Goal: Task Accomplishment & Management: Manage account settings

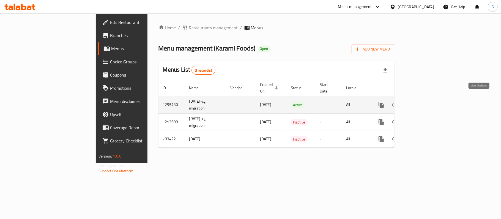
click at [424, 102] on icon "enhanced table" at bounding box center [420, 105] width 7 height 7
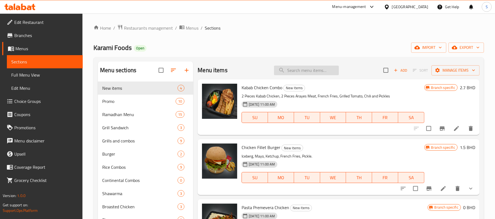
click at [310, 68] on input "search" at bounding box center [306, 71] width 65 height 10
paste input "Baba Ghanoch"
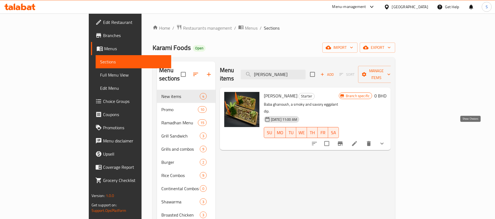
type input "Baba Ghanoch"
click at [386, 141] on icon "show more" at bounding box center [382, 144] width 7 height 7
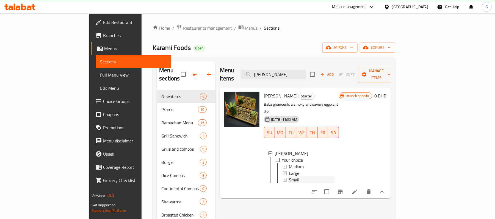
click at [289, 177] on span "Small" at bounding box center [294, 180] width 10 height 7
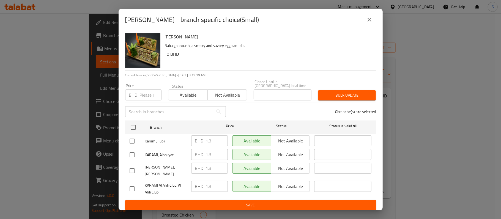
click at [369, 23] on icon "close" at bounding box center [369, 19] width 7 height 7
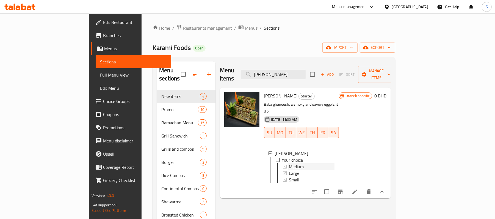
click at [289, 164] on span "Medium" at bounding box center [296, 167] width 15 height 7
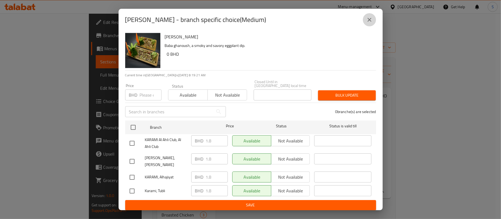
click at [373, 22] on button "close" at bounding box center [369, 19] width 13 height 13
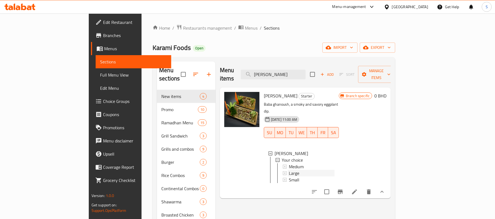
click at [289, 170] on span "Large" at bounding box center [294, 173] width 10 height 7
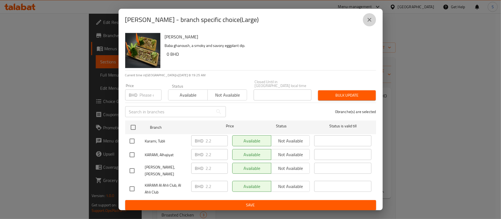
click at [371, 21] on icon "close" at bounding box center [369, 19] width 7 height 7
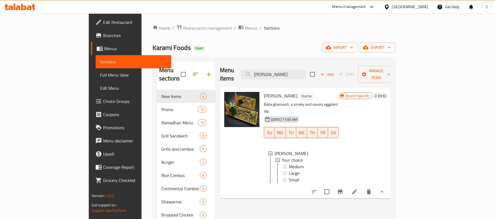
click at [417, 7] on div "Bahrain" at bounding box center [410, 7] width 36 height 6
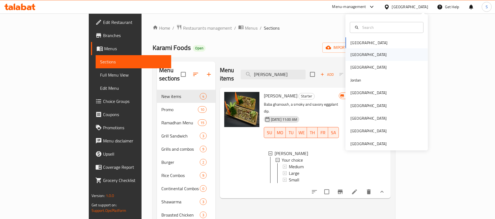
click at [361, 56] on div "[GEOGRAPHIC_DATA]" at bounding box center [387, 54] width 82 height 13
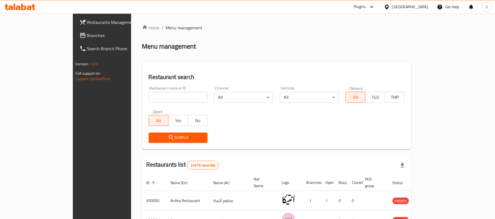
click at [149, 96] on input "search" at bounding box center [178, 97] width 59 height 11
paste input "613386"
type input "613386"
click button "Search" at bounding box center [178, 138] width 59 height 10
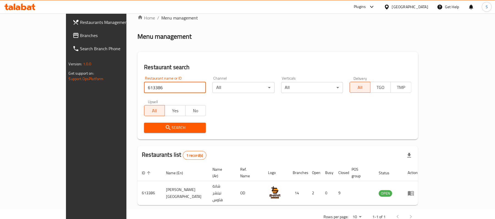
scroll to position [15, 0]
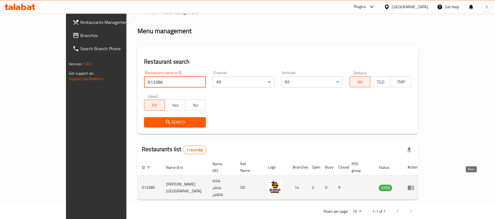
click at [414, 186] on icon "enhanced table" at bounding box center [411, 188] width 6 height 5
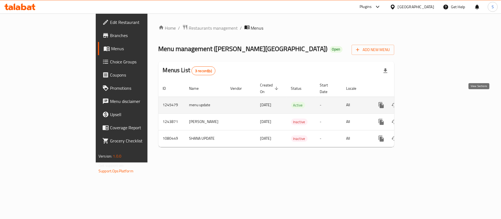
click at [423, 103] on icon "enhanced table" at bounding box center [420, 105] width 5 height 5
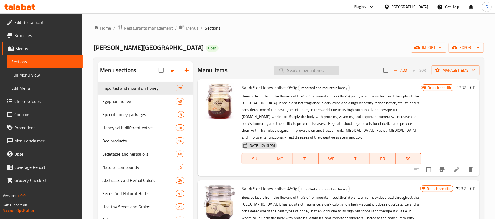
click at [298, 70] on input "search" at bounding box center [306, 71] width 65 height 10
paste input "عسل نحل سدر سعودى كلبس 950 جم"
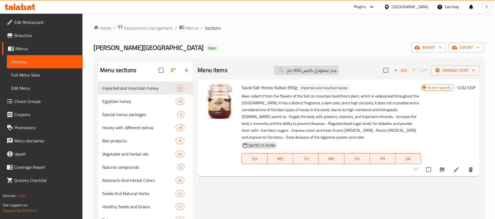
click at [305, 71] on input "عسل نحل سدر سعودى كلبس 950 جم" at bounding box center [306, 71] width 65 height 10
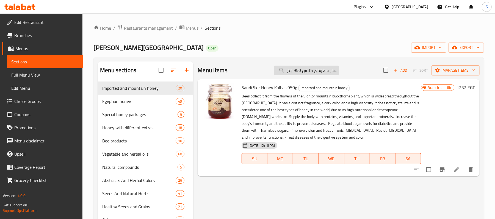
paste input "خلاصة صمغ النحل 40"
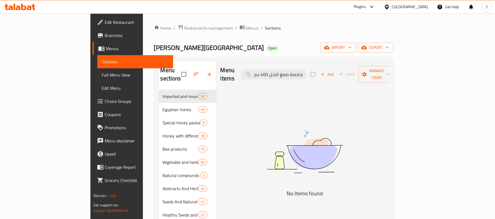
drag, startPoint x: 299, startPoint y: 72, endPoint x: 240, endPoint y: 62, distance: 59.4
click at [240, 62] on div "Menu items عسل نحل بخلاصة صمغ النحل 400 جم Add Sort Manage items" at bounding box center [305, 75] width 169 height 26
click at [306, 71] on input "عسل نحل بخلاصة صمغ النحل 400 جم" at bounding box center [273, 75] width 65 height 10
drag, startPoint x: 302, startPoint y: 70, endPoint x: 251, endPoint y: 66, distance: 51.3
click at [251, 66] on div "Menu items عسل نحل بخلاصة صمغ النحل 400 جم Add Sort Manage items" at bounding box center [305, 75] width 169 height 26
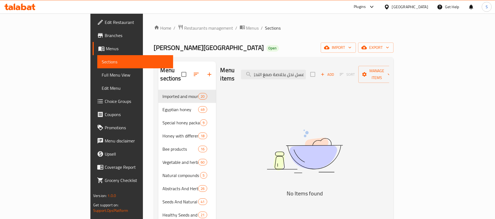
scroll to position [0, 2]
drag, startPoint x: 305, startPoint y: 70, endPoint x: 378, endPoint y: 73, distance: 73.2
click at [378, 73] on div "Menu items عسل نحل بخلاصة صمغ النحل Add Sort Manage items" at bounding box center [305, 75] width 169 height 26
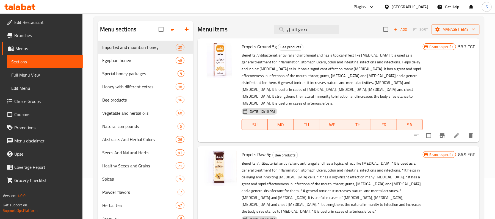
scroll to position [0, 0]
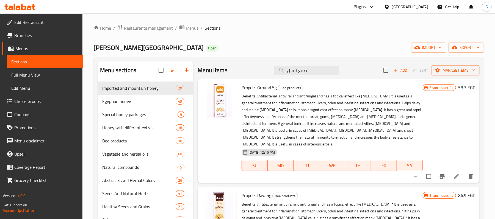
type input "صمغ النحل"
drag, startPoint x: 29, startPoint y: 73, endPoint x: 278, endPoint y: 0, distance: 259.0
click at [29, 73] on span "Full Menu View" at bounding box center [44, 75] width 67 height 7
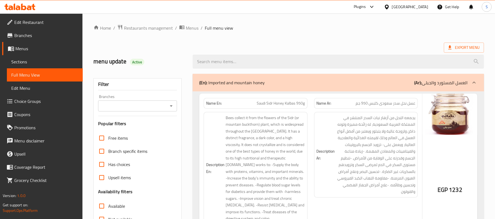
click at [354, 25] on ol "Home / Restaurants management / Menus / Full menu view" at bounding box center [288, 27] width 391 height 7
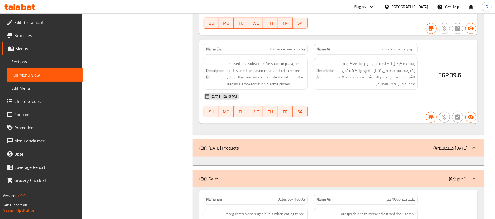
scroll to position [17315, 0]
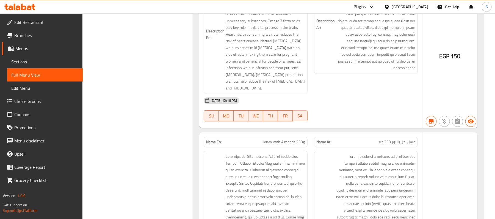
click at [29, 34] on span "Branches" at bounding box center [46, 35] width 64 height 7
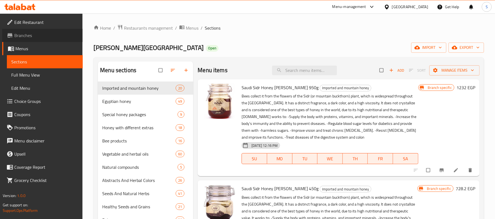
click at [21, 33] on span "Branches" at bounding box center [46, 35] width 64 height 7
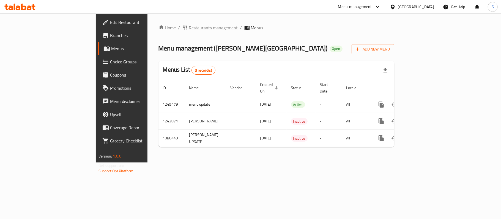
click at [189, 28] on span "Restaurants management" at bounding box center [213, 27] width 49 height 7
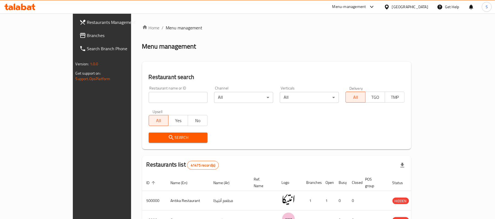
click at [142, 97] on div "Home / Menu management Menu management Restaurant search Restaurant name or ID …" at bounding box center [276, 200] width 269 height 352
click at [149, 97] on input "search" at bounding box center [178, 97] width 59 height 11
paste input "613386"
type input "613386"
click button "Search" at bounding box center [178, 138] width 59 height 10
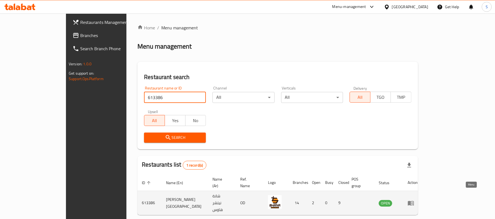
click at [414, 200] on icon "enhanced table" at bounding box center [411, 203] width 7 height 7
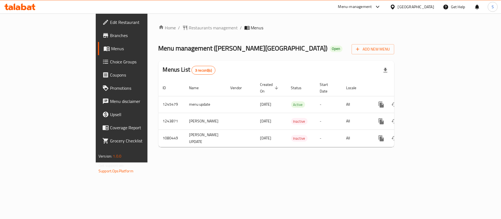
click at [110, 36] on span "Branches" at bounding box center [142, 35] width 65 height 7
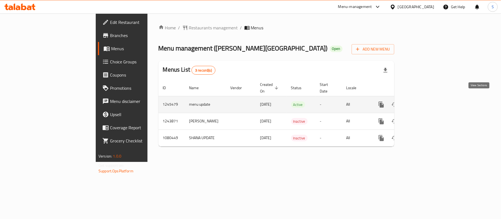
click at [424, 101] on icon "enhanced table" at bounding box center [420, 104] width 7 height 7
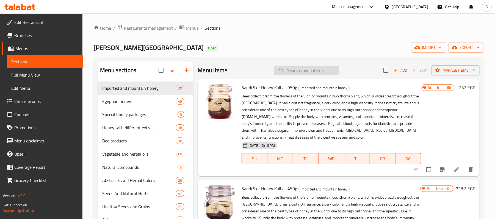
click at [307, 69] on input "search" at bounding box center [306, 71] width 65 height 10
paste input "عسل نحل بخلاصة صمغ النحل 400 جم"
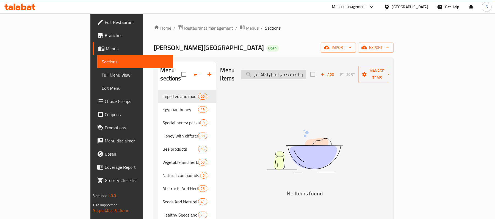
click at [306, 70] on input "عسل نحل بخلاصة صمغ النحل 400 جم" at bounding box center [273, 75] width 65 height 10
paste input "هد النحل 330"
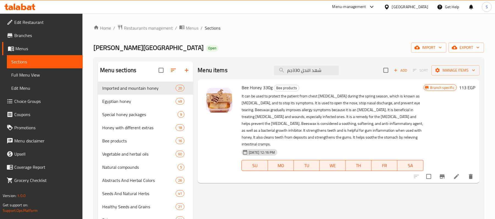
type input "شهد النحل 330جم"
click at [444, 175] on icon "Branch-specific-item" at bounding box center [442, 177] width 5 height 4
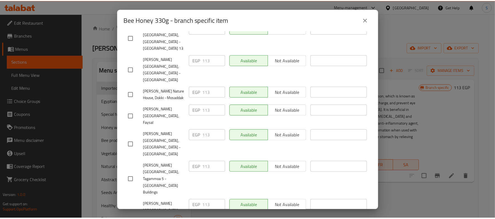
scroll to position [247, 0]
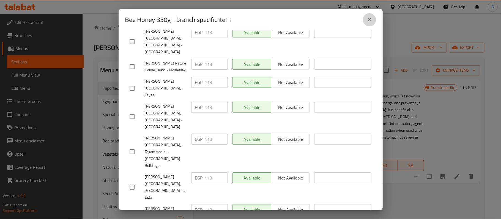
click at [370, 20] on icon "close" at bounding box center [369, 20] width 4 height 4
